Goal: Task Accomplishment & Management: Use online tool/utility

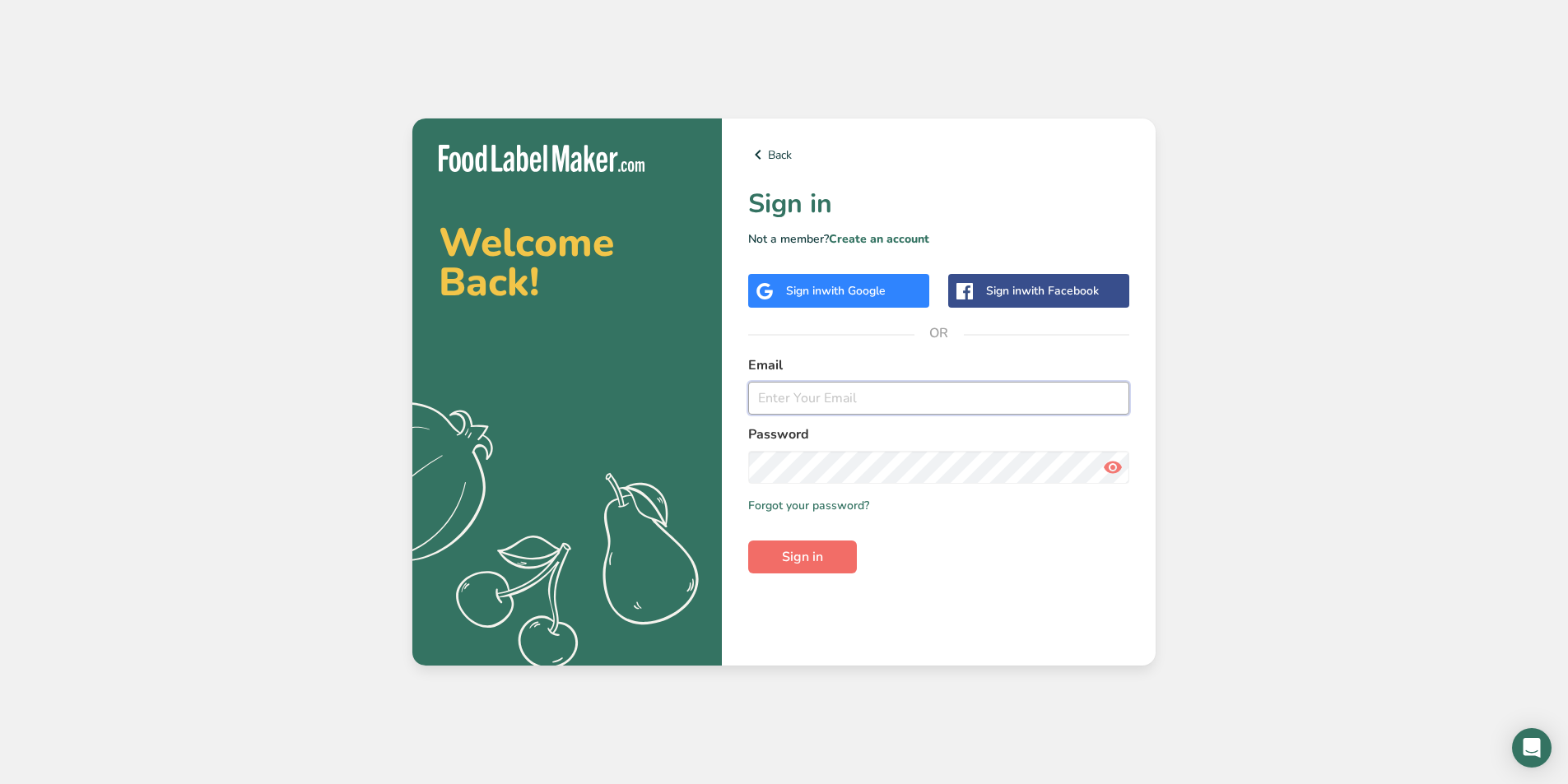
type input "[PERSON_NAME][EMAIL_ADDRESS][DOMAIN_NAME]"
click at [816, 555] on span "Sign in" at bounding box center [803, 557] width 41 height 20
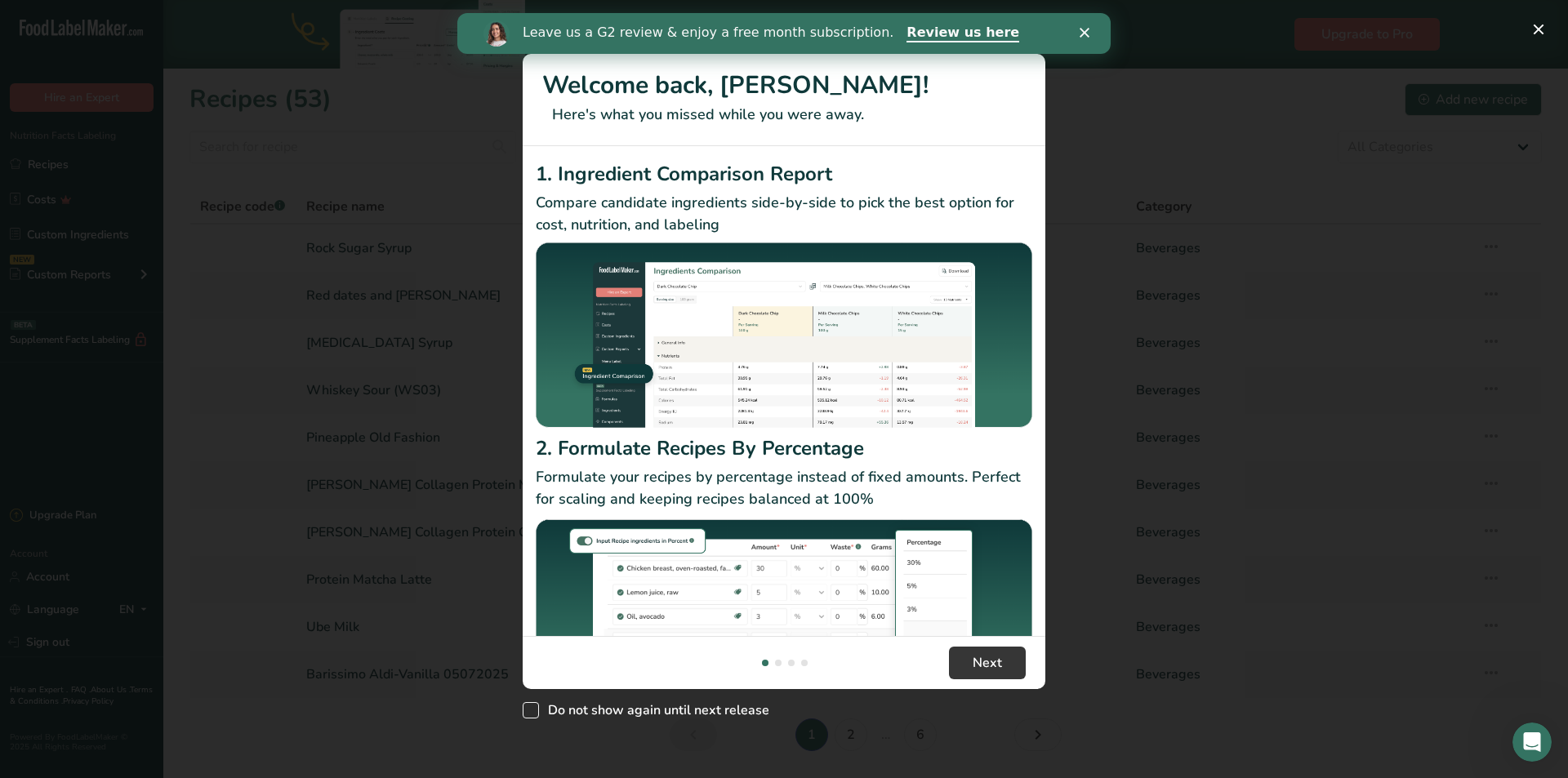
click at [525, 713] on span "New Features" at bounding box center [531, 711] width 16 height 16
click at [525, 713] on input "Do not show again until next release" at bounding box center [528, 711] width 11 height 11
checkbox input "true"
click at [991, 659] on span "Next" at bounding box center [987, 663] width 29 height 19
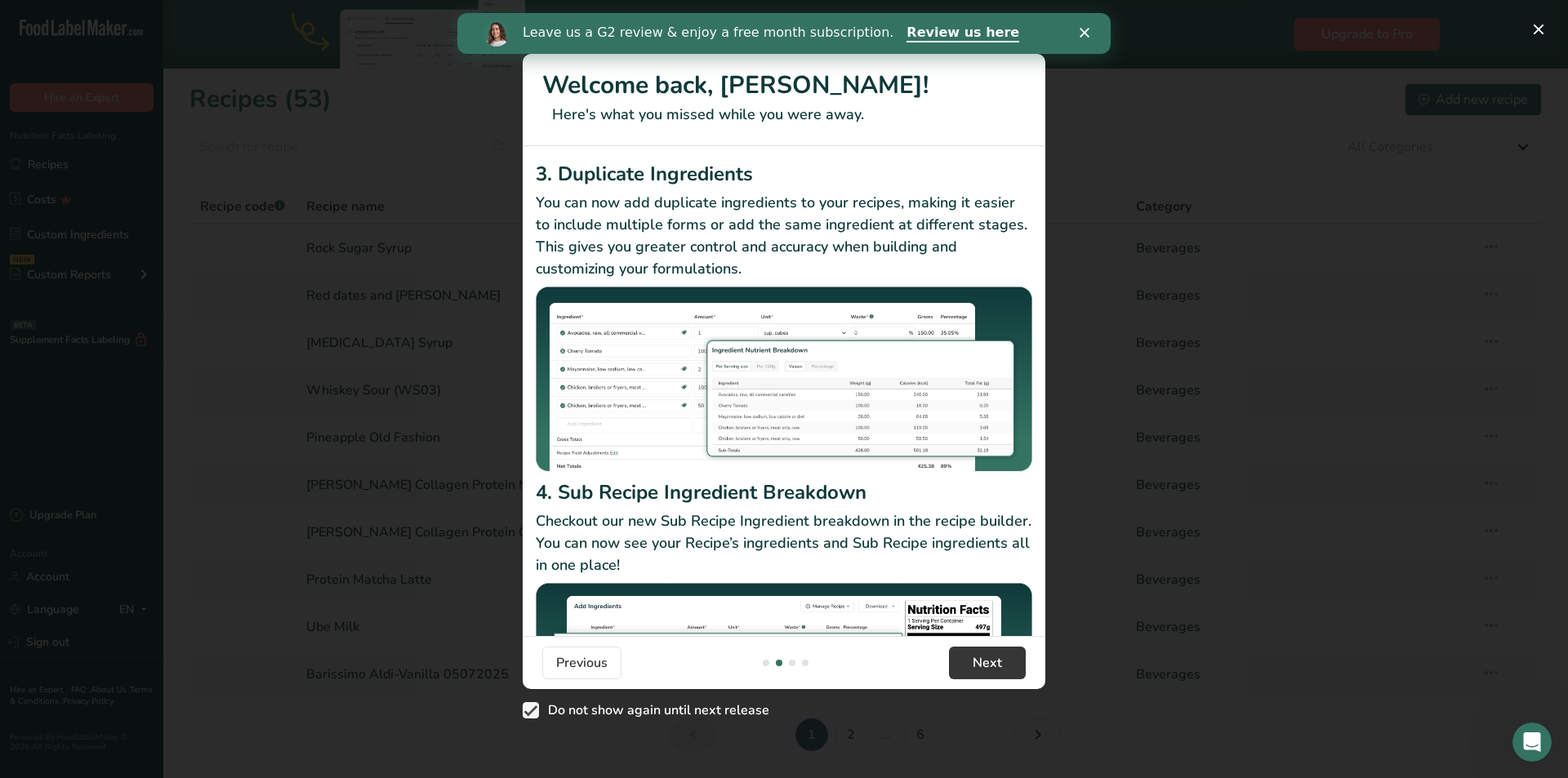
click at [1082, 32] on icon "Close" at bounding box center [1084, 32] width 10 height 10
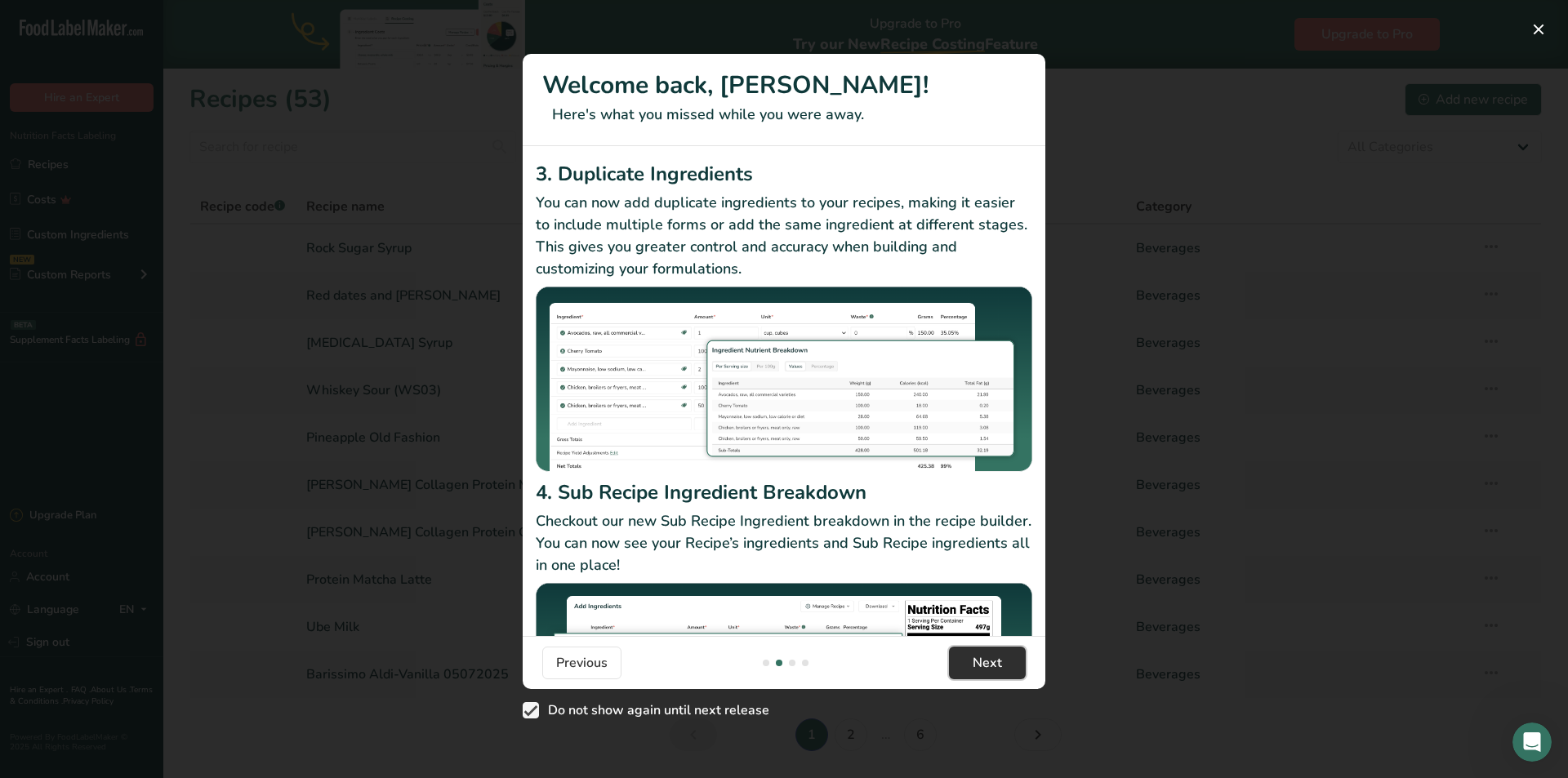
click at [997, 669] on span "Next" at bounding box center [987, 663] width 29 height 19
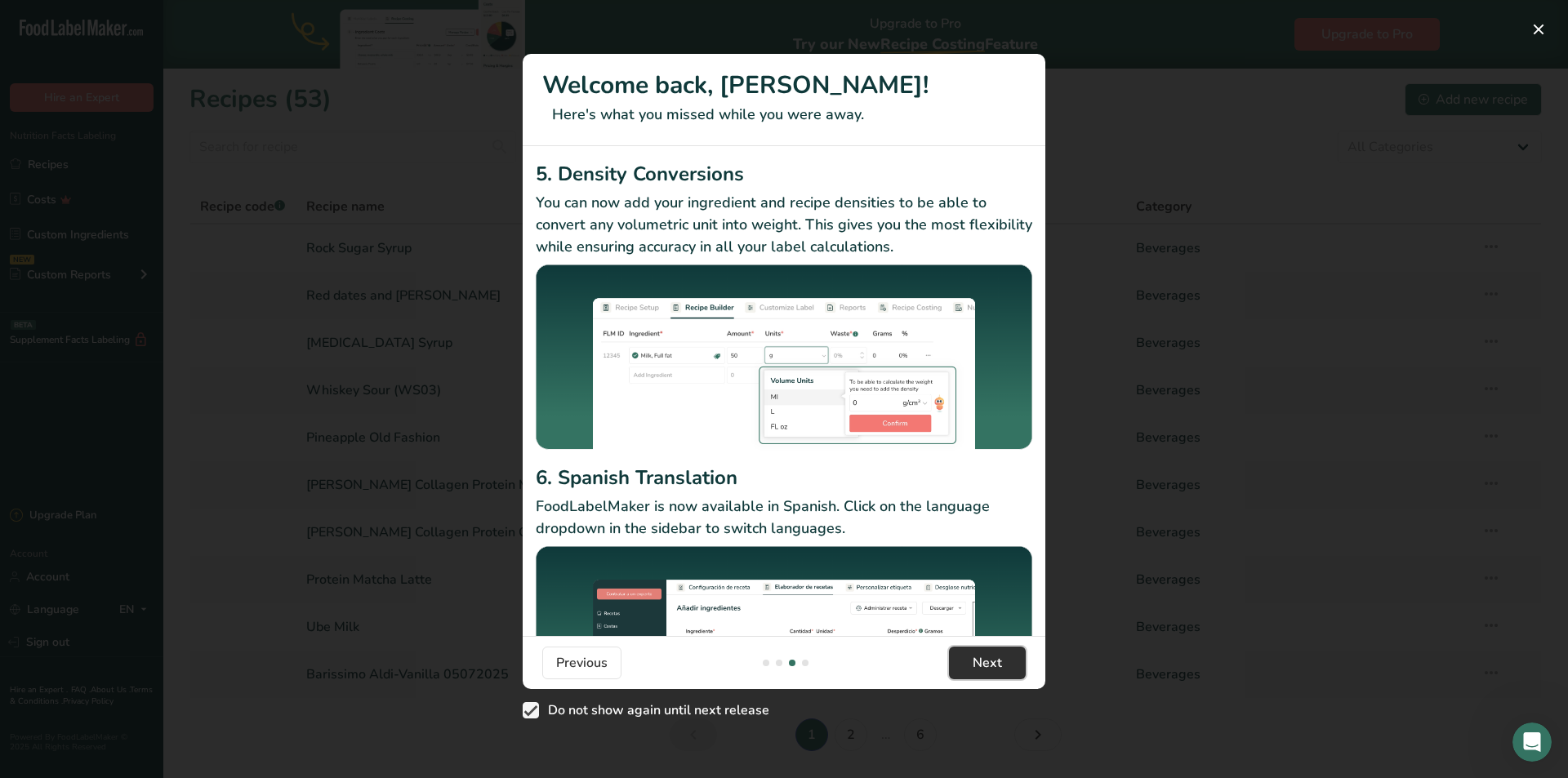
click at [997, 669] on span "Next" at bounding box center [987, 663] width 29 height 19
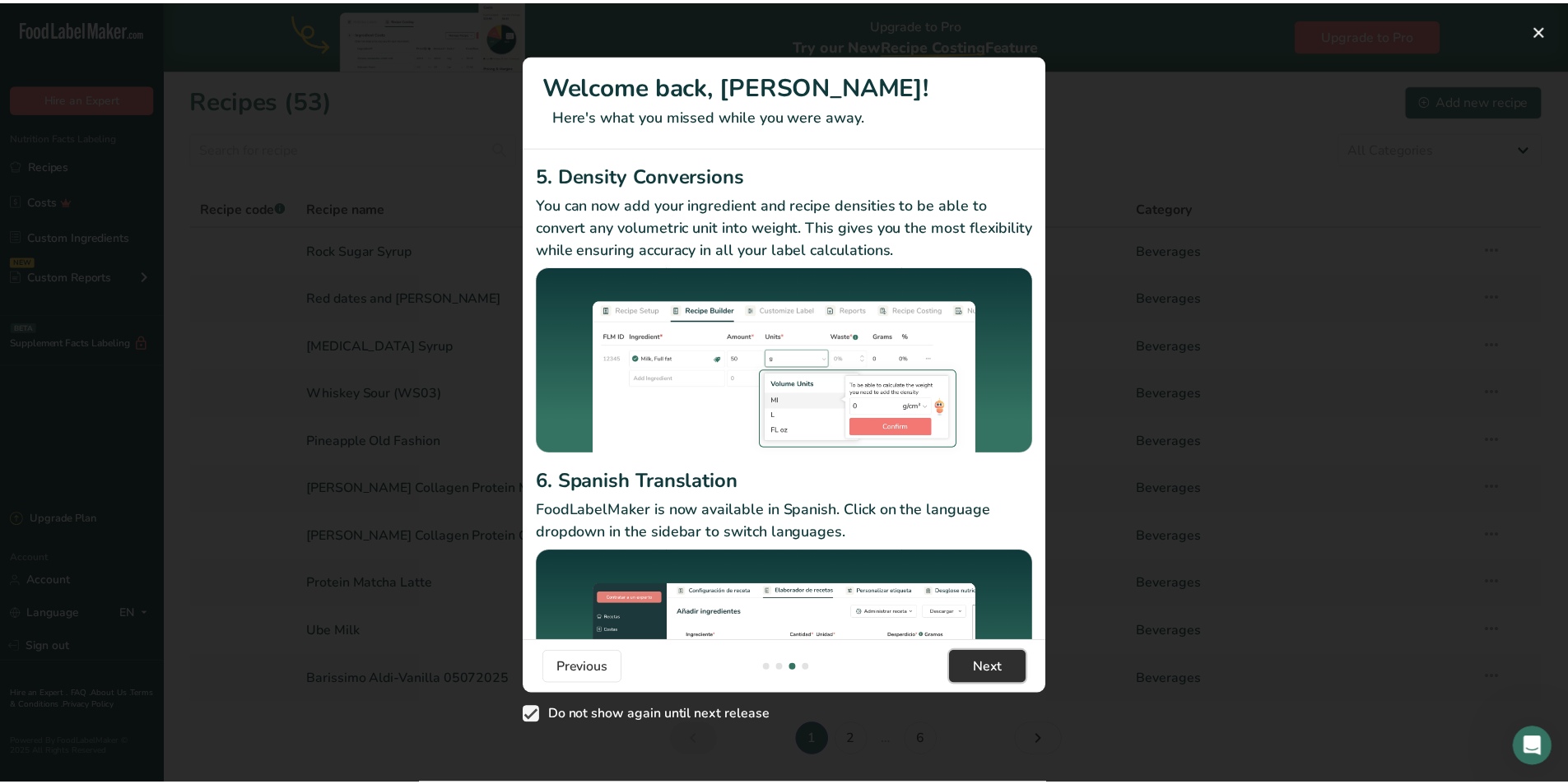
scroll to position [0, 1580]
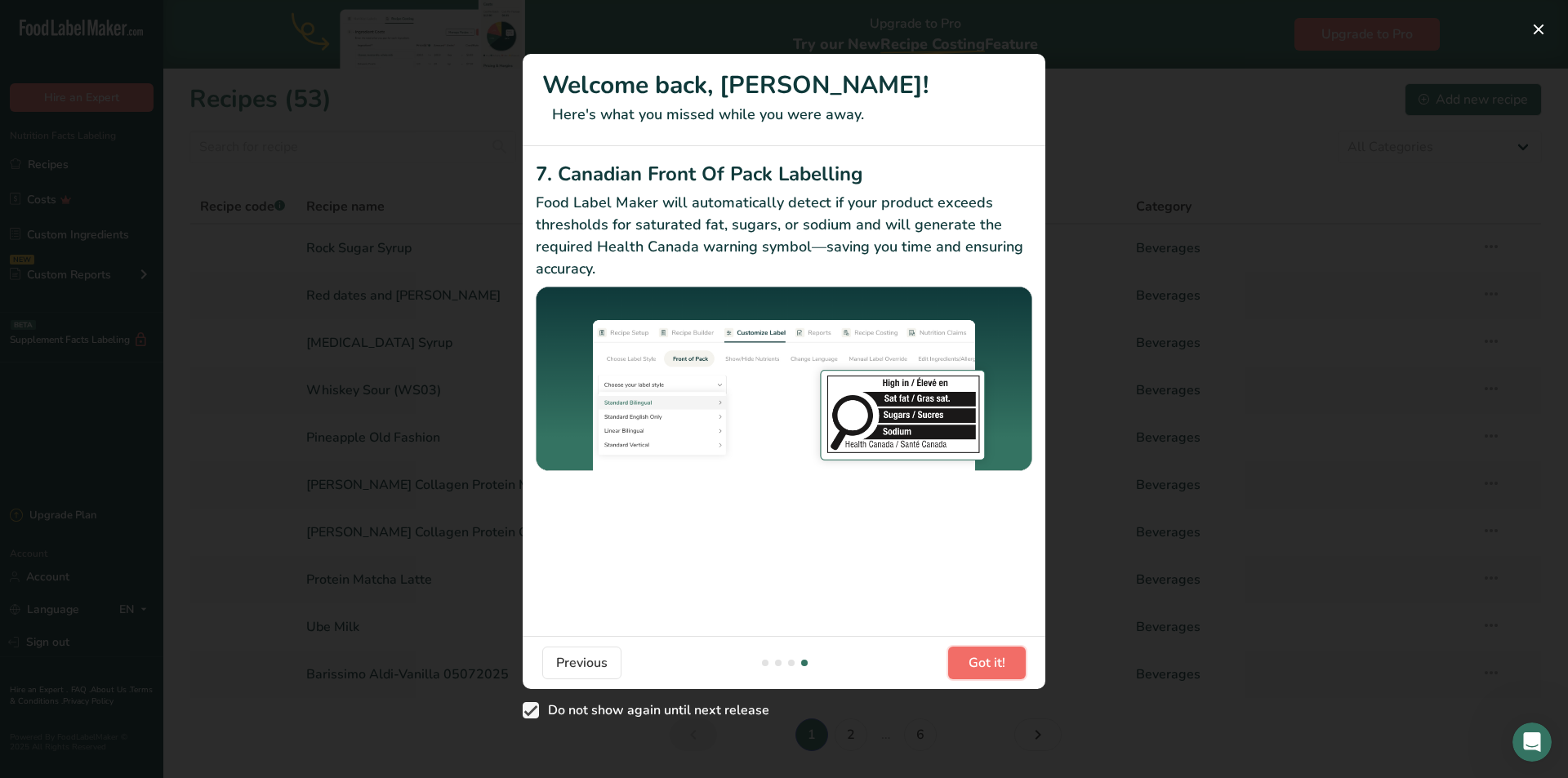
click at [997, 669] on span "Got it!" at bounding box center [988, 663] width 37 height 19
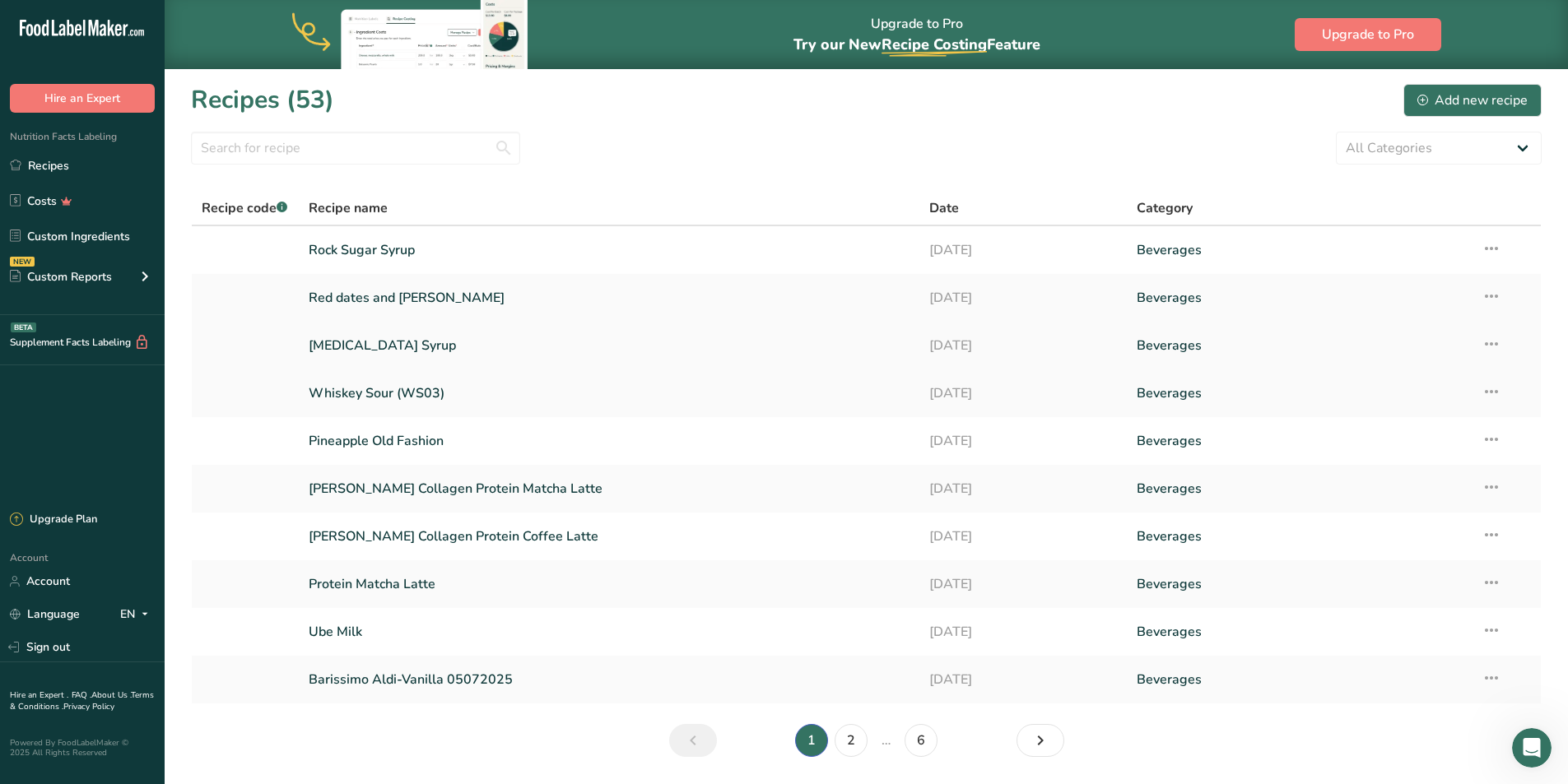
click at [364, 345] on link "[MEDICAL_DATA] Syrup" at bounding box center [609, 345] width 602 height 35
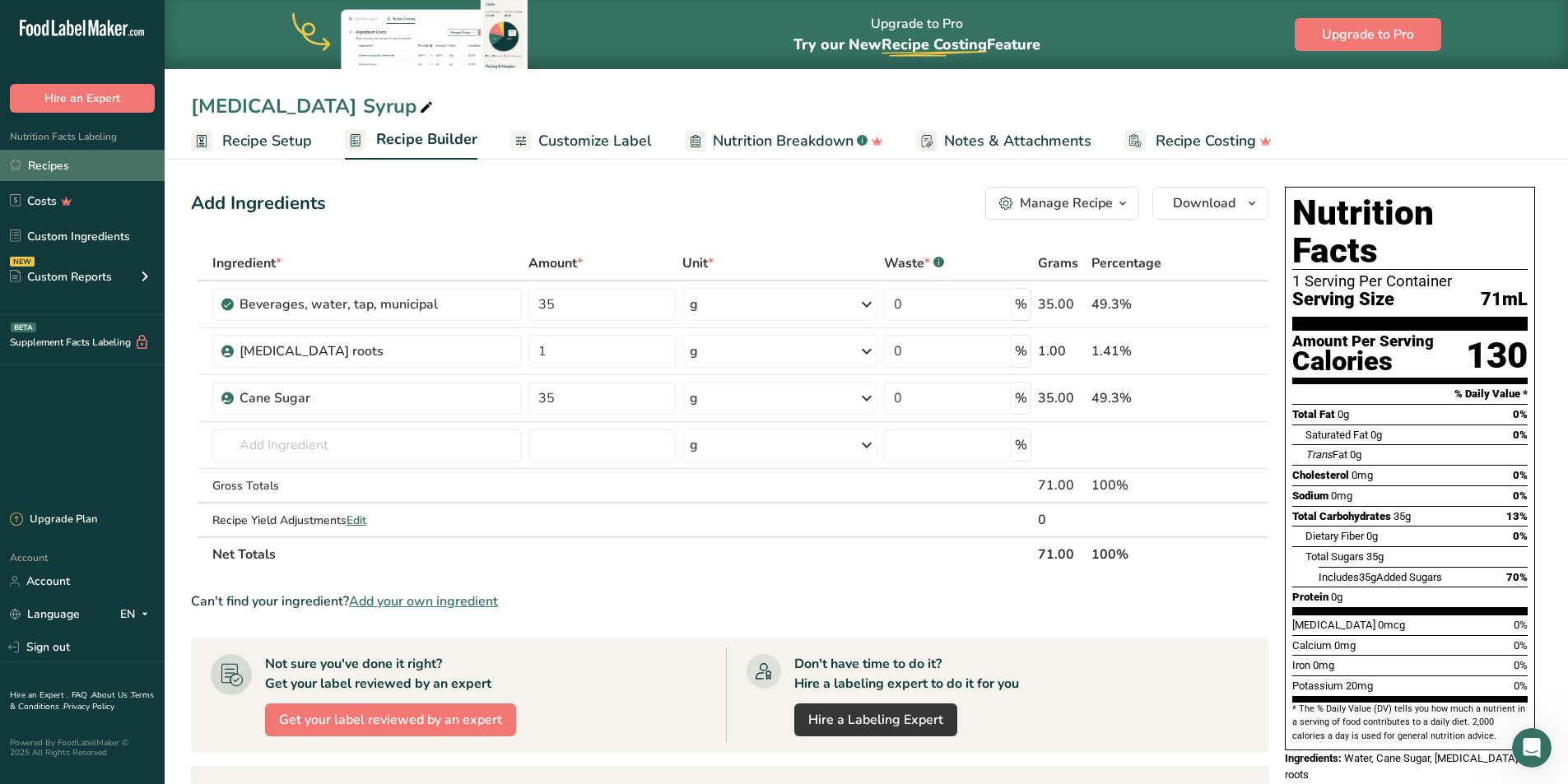
click at [64, 160] on link "Recipes" at bounding box center [82, 165] width 165 height 31
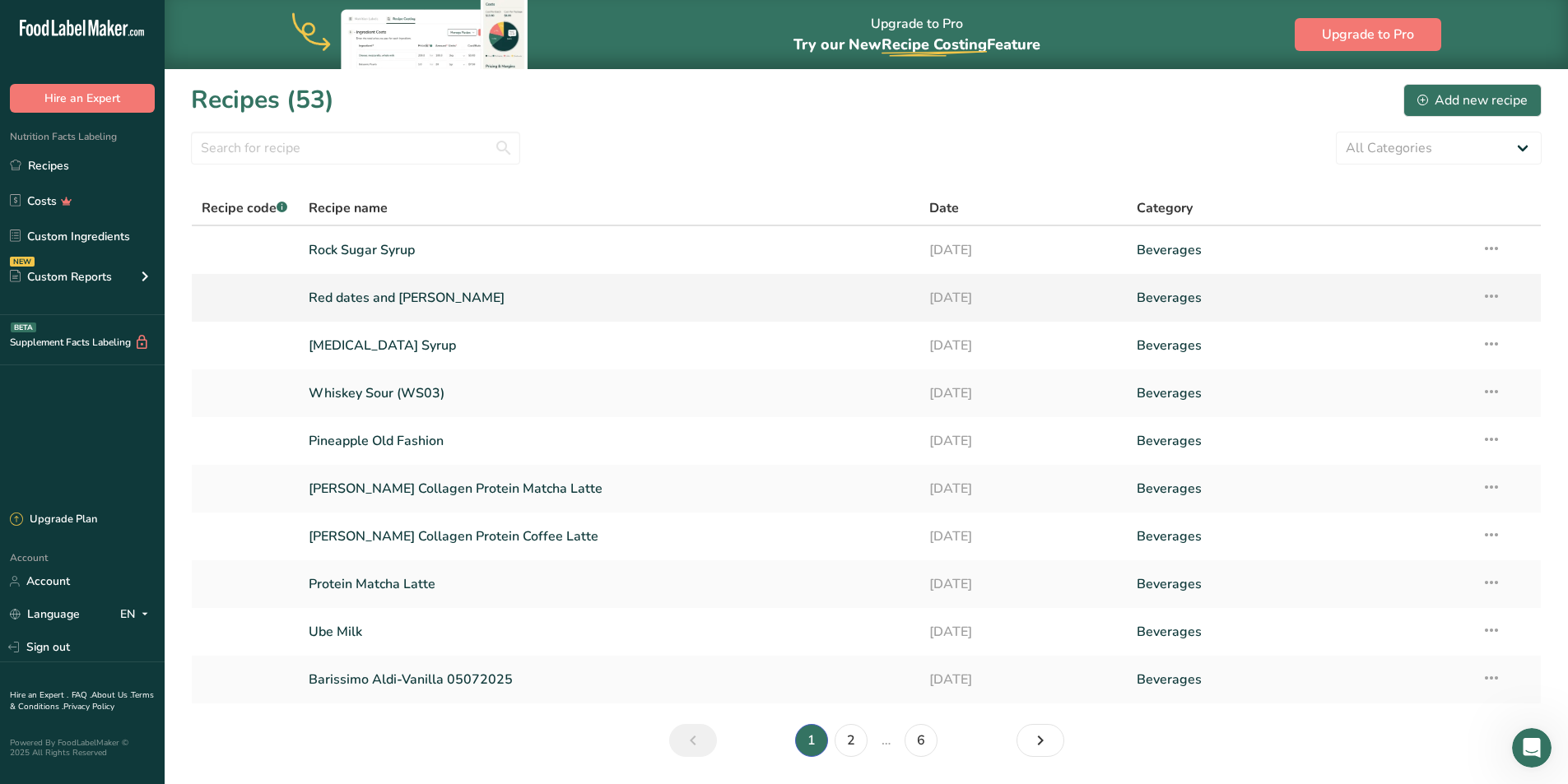
click at [426, 291] on link "Red dates and [PERSON_NAME]" at bounding box center [609, 298] width 602 height 35
click at [359, 249] on link "Rock Sugar Syrup" at bounding box center [609, 250] width 602 height 35
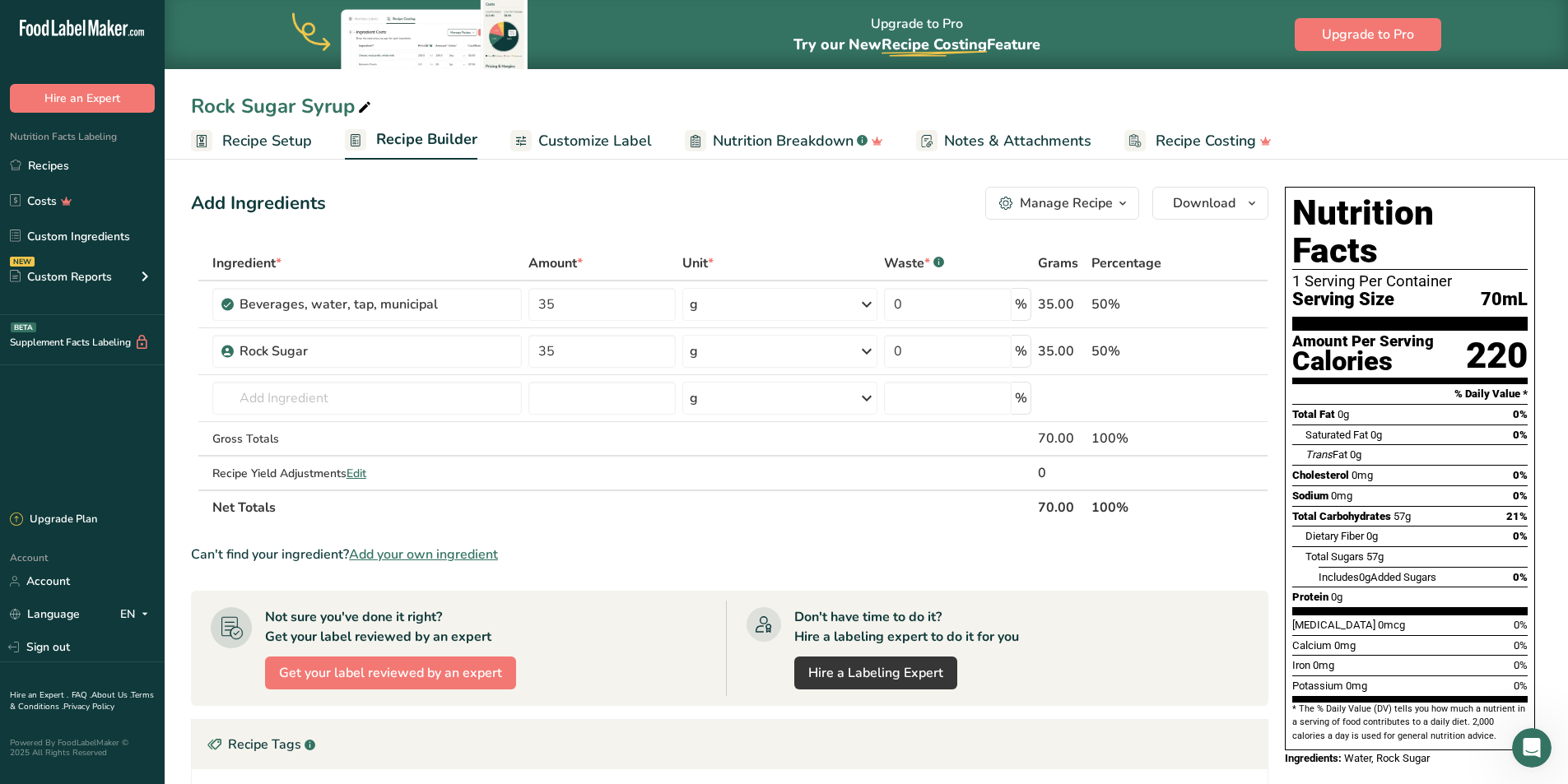
click at [258, 144] on span "Recipe Setup" at bounding box center [267, 141] width 90 height 22
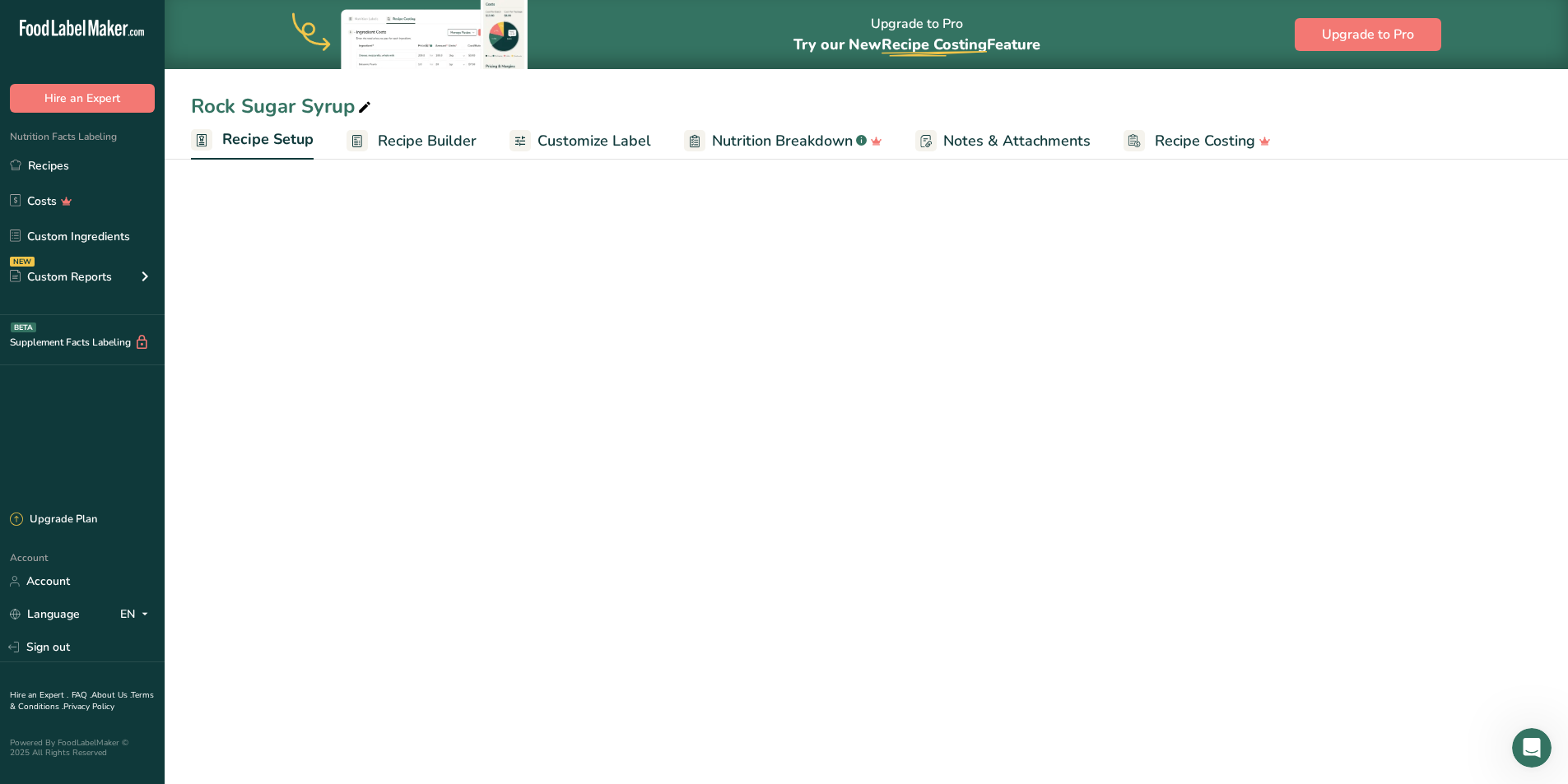
select select "22"
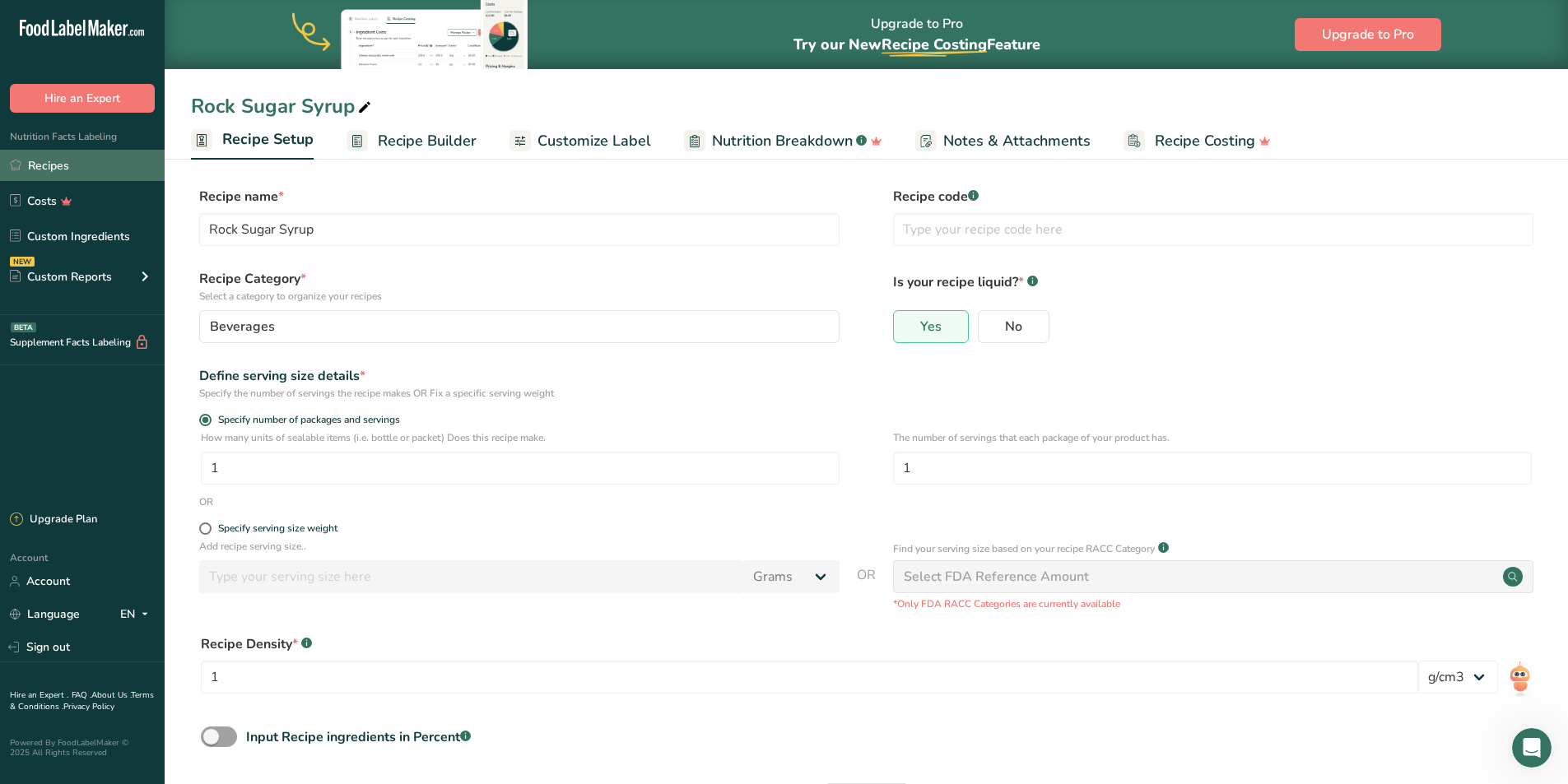
click at [80, 161] on link "Recipes" at bounding box center [82, 165] width 165 height 31
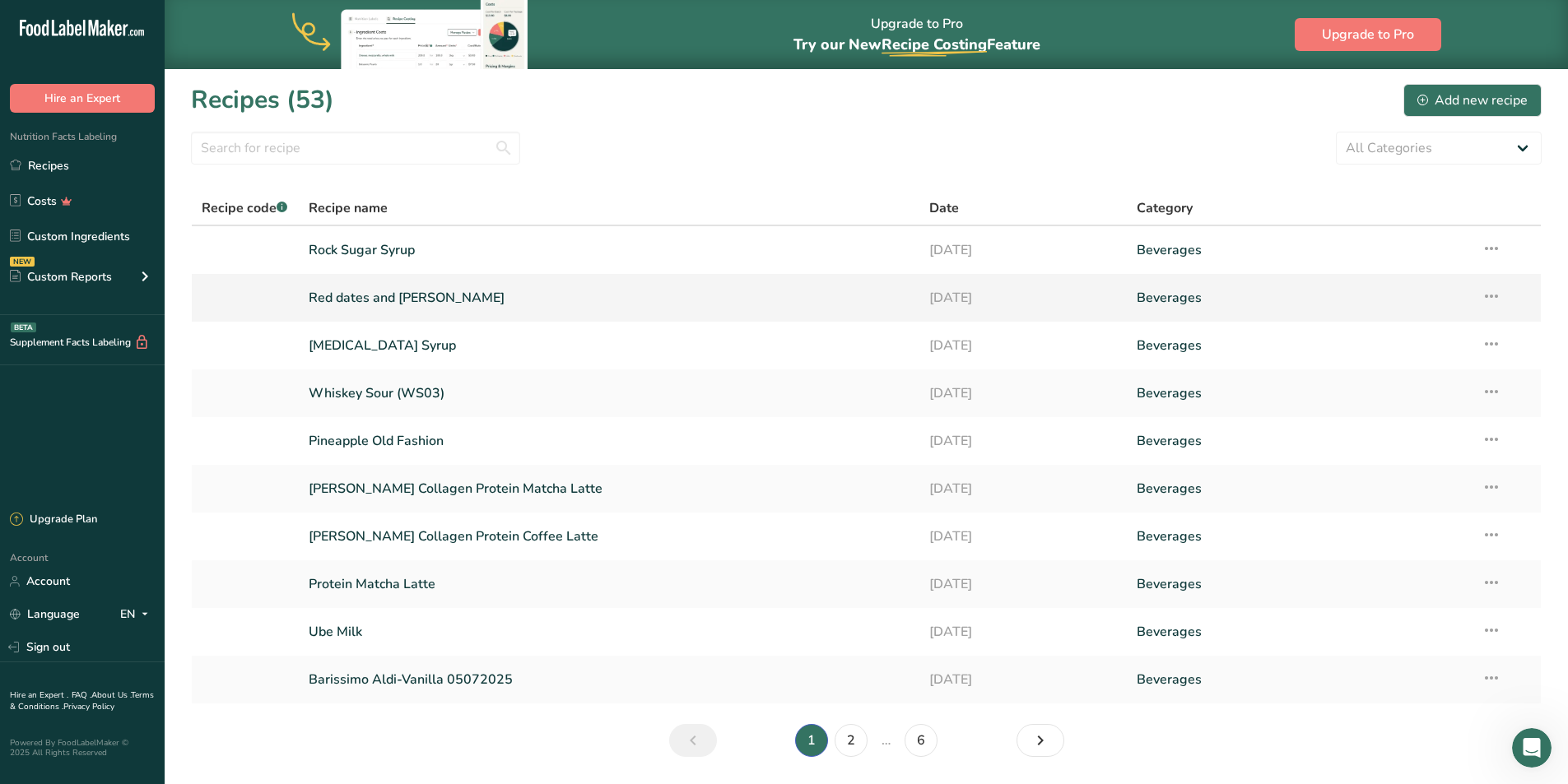
click at [362, 298] on link "Red dates and [PERSON_NAME]" at bounding box center [609, 298] width 602 height 35
